Goal: Task Accomplishment & Management: Use online tool/utility

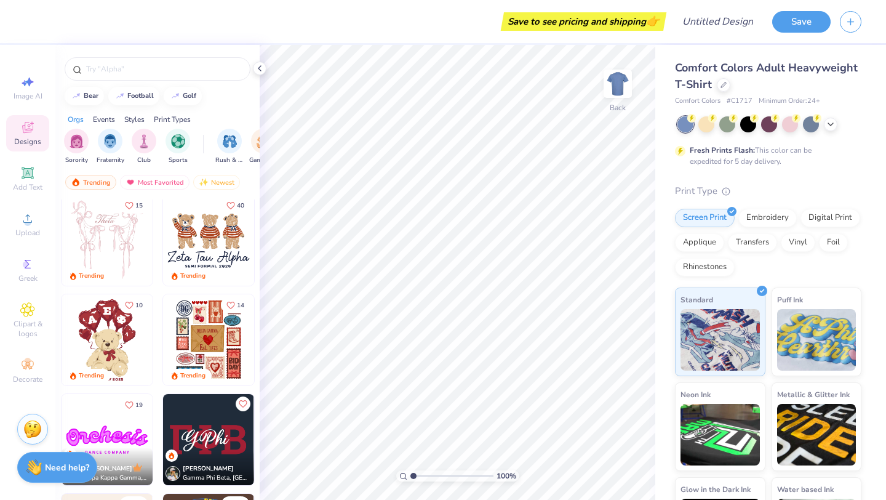
scroll to position [230, 0]
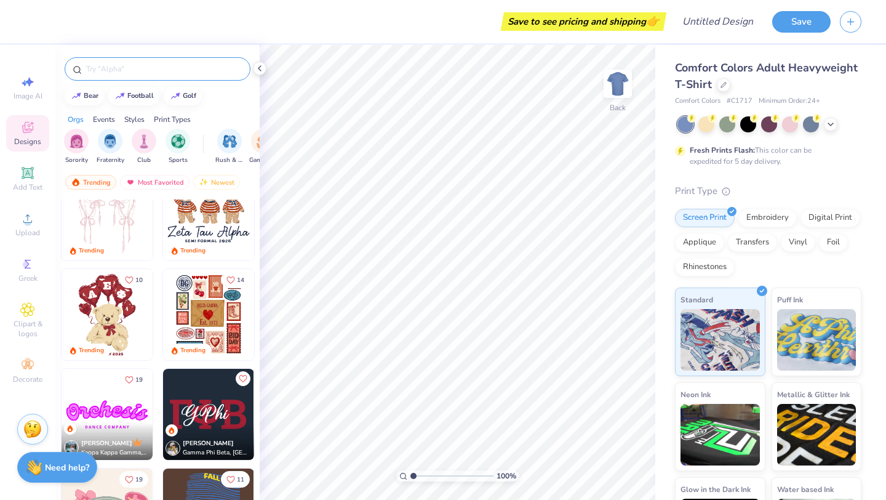
click at [161, 73] on input "text" at bounding box center [164, 69] width 158 height 12
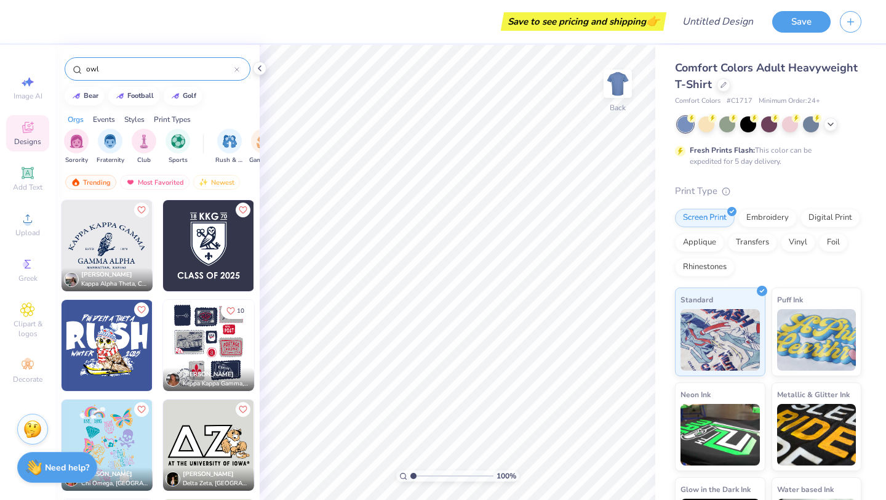
type input "owl"
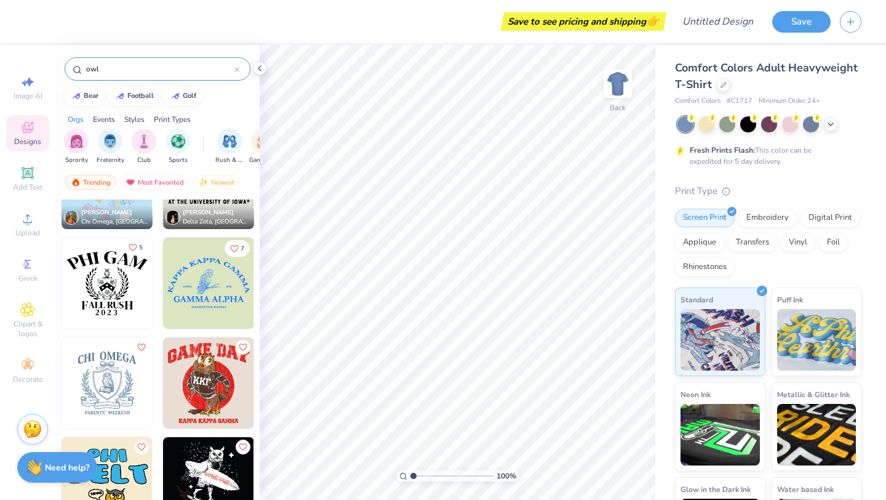
scroll to position [351, 0]
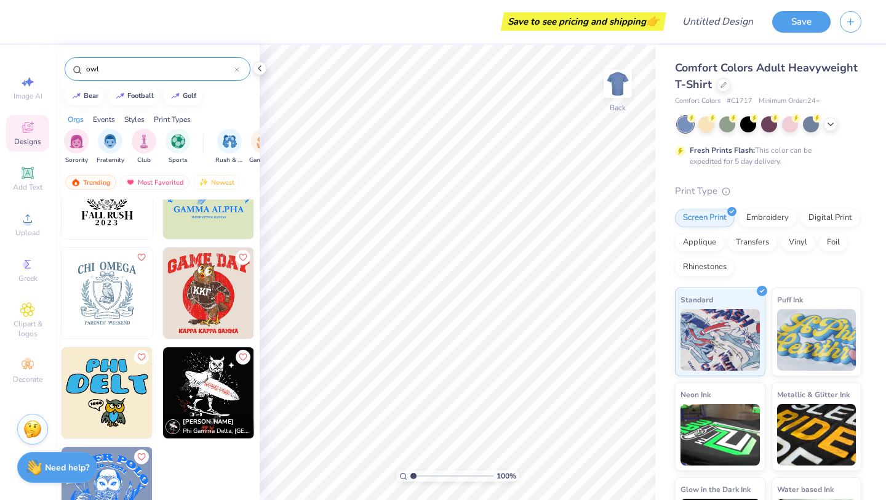
click at [106, 291] on img at bounding box center [107, 292] width 91 height 91
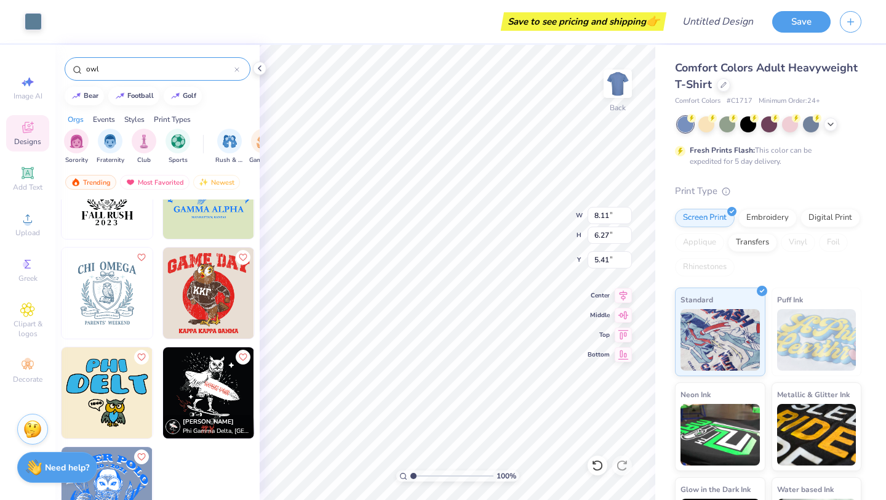
type input "8.11"
type input "6.27"
type input "5.41"
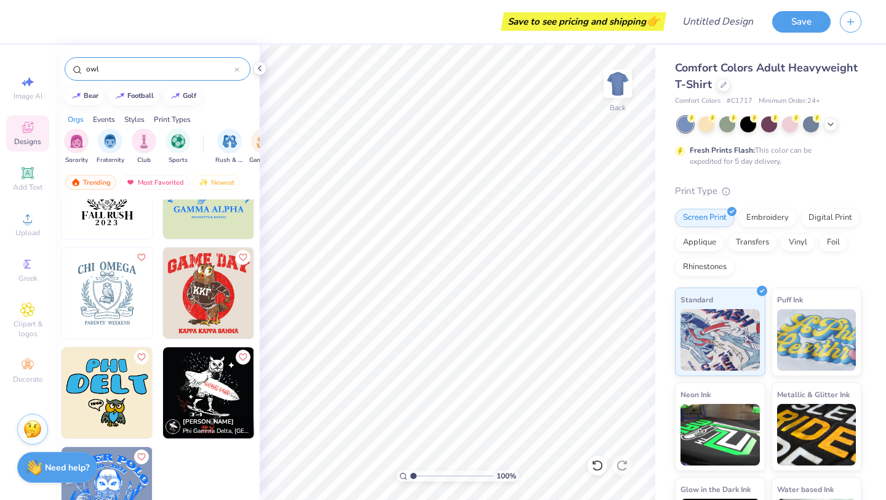
click at [238, 71] on icon at bounding box center [237, 70] width 4 height 4
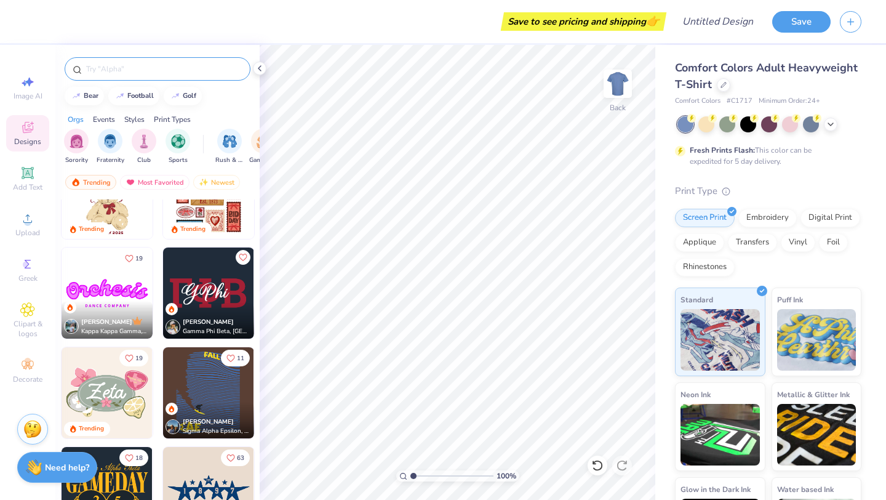
click at [37, 134] on div "Designs" at bounding box center [27, 133] width 43 height 36
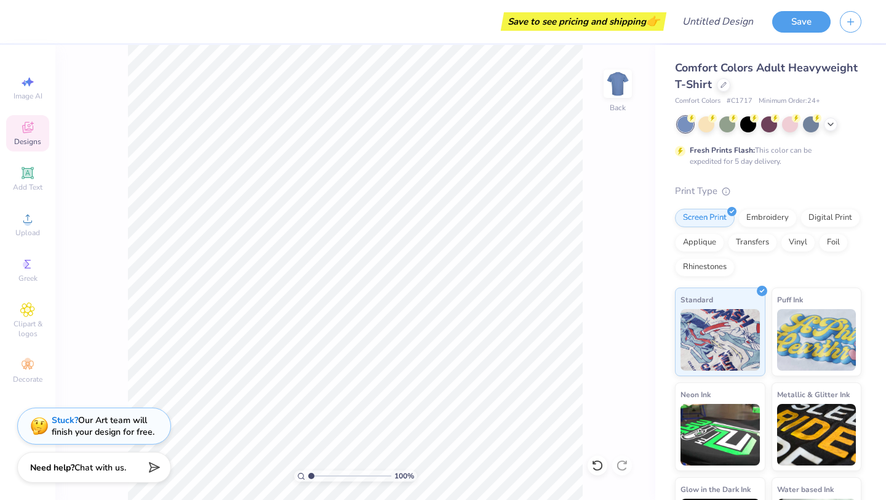
click at [39, 129] on div "Designs" at bounding box center [27, 133] width 43 height 36
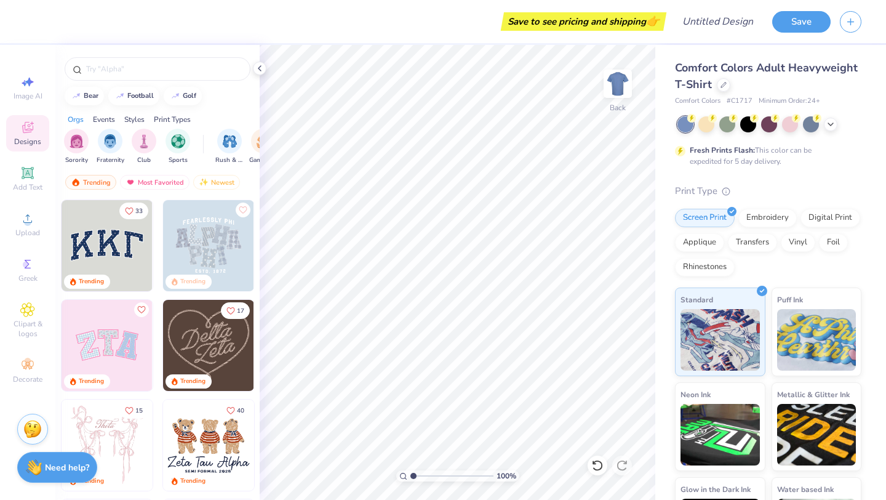
click at [100, 127] on div "Sorority Fraternity Club Sports Rush & Bid Game Day Parent's Weekend PR & Gener…" at bounding box center [157, 148] width 204 height 46
click at [104, 119] on div "Events" at bounding box center [104, 119] width 22 height 11
click at [209, 140] on img "filter for Philanthropy" at bounding box center [212, 140] width 14 height 14
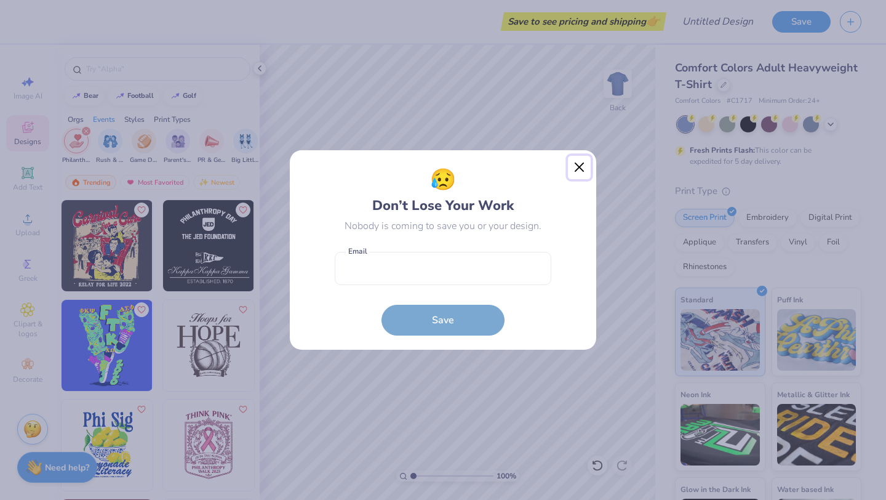
click at [575, 172] on button "Close" at bounding box center [579, 167] width 23 height 23
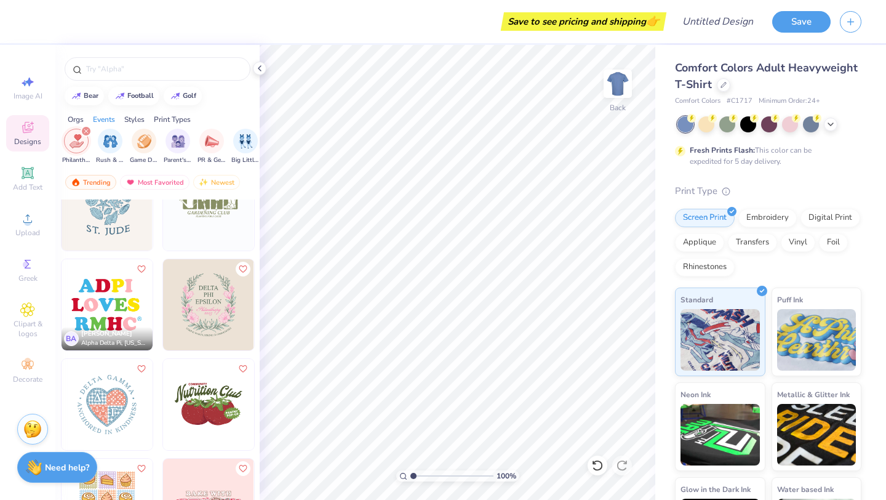
scroll to position [2056, 0]
